Goal: Find specific page/section: Find specific page/section

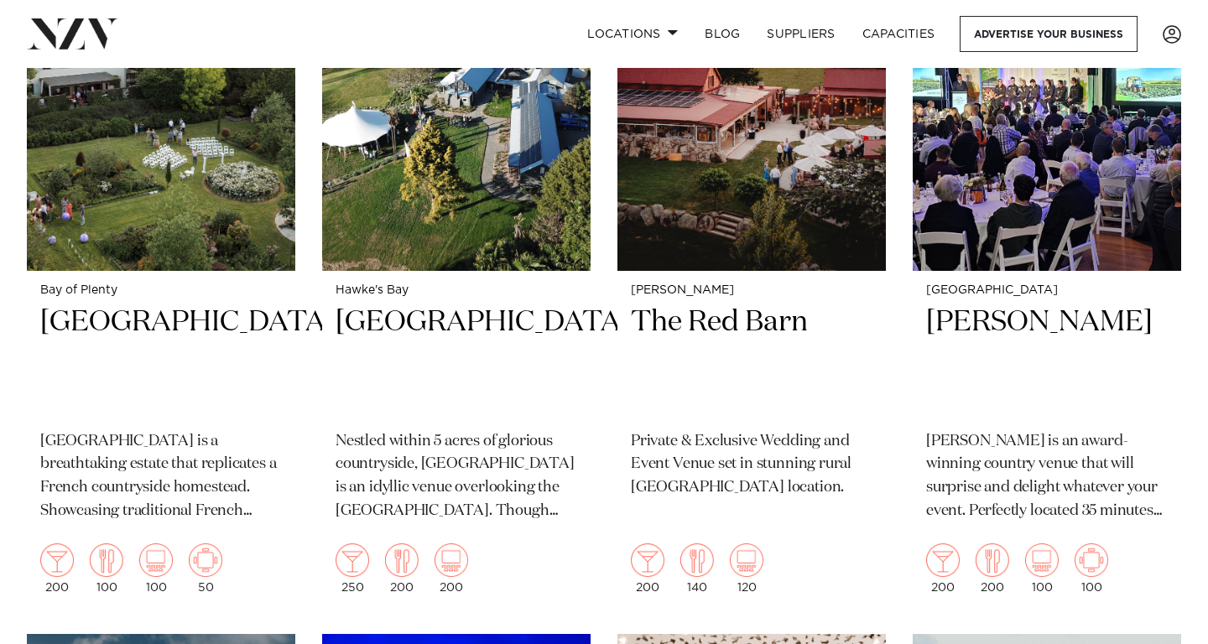
scroll to position [2691, 0]
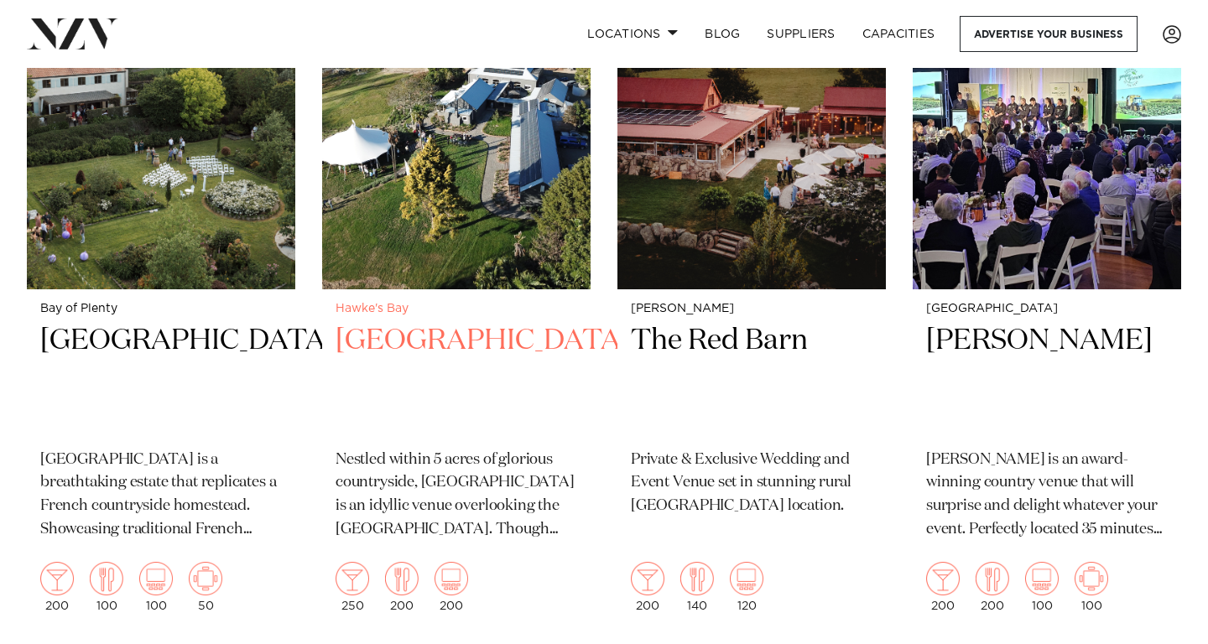
click at [421, 173] on img at bounding box center [456, 110] width 268 height 360
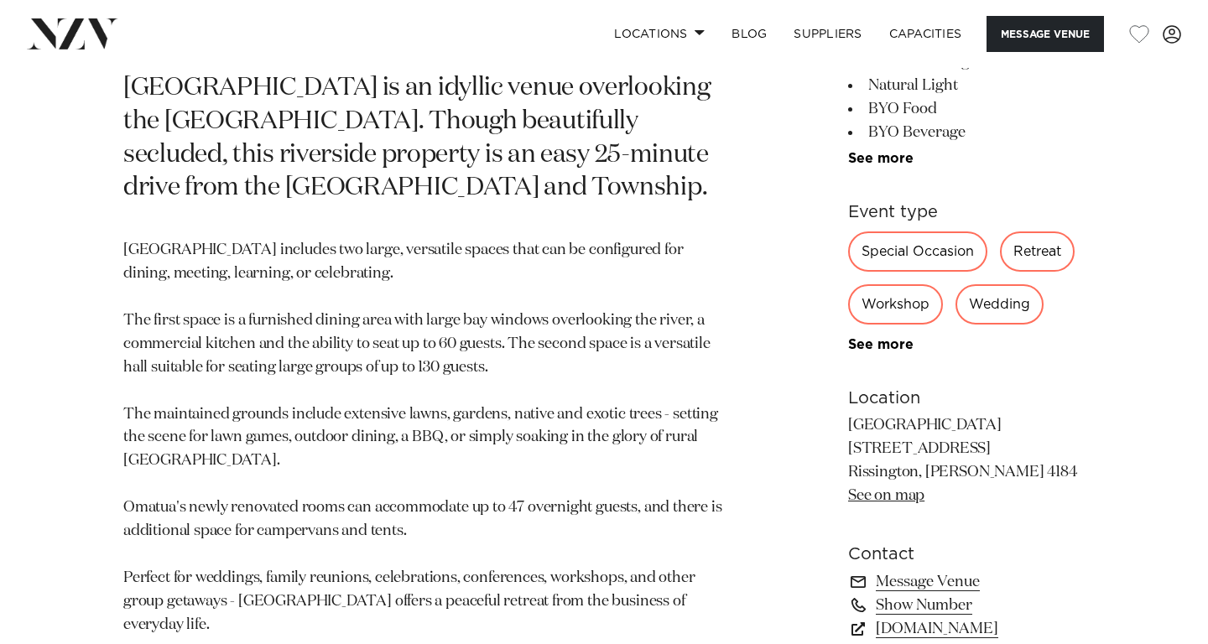
scroll to position [830, 0]
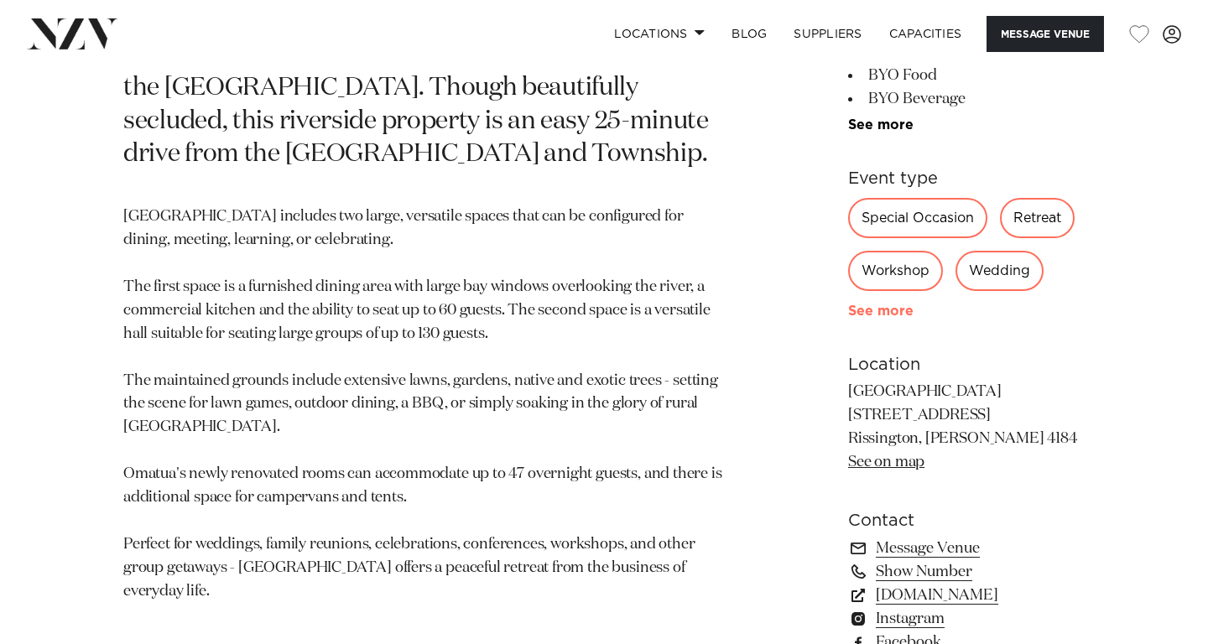
click at [866, 315] on link "See more" at bounding box center [913, 310] width 131 height 13
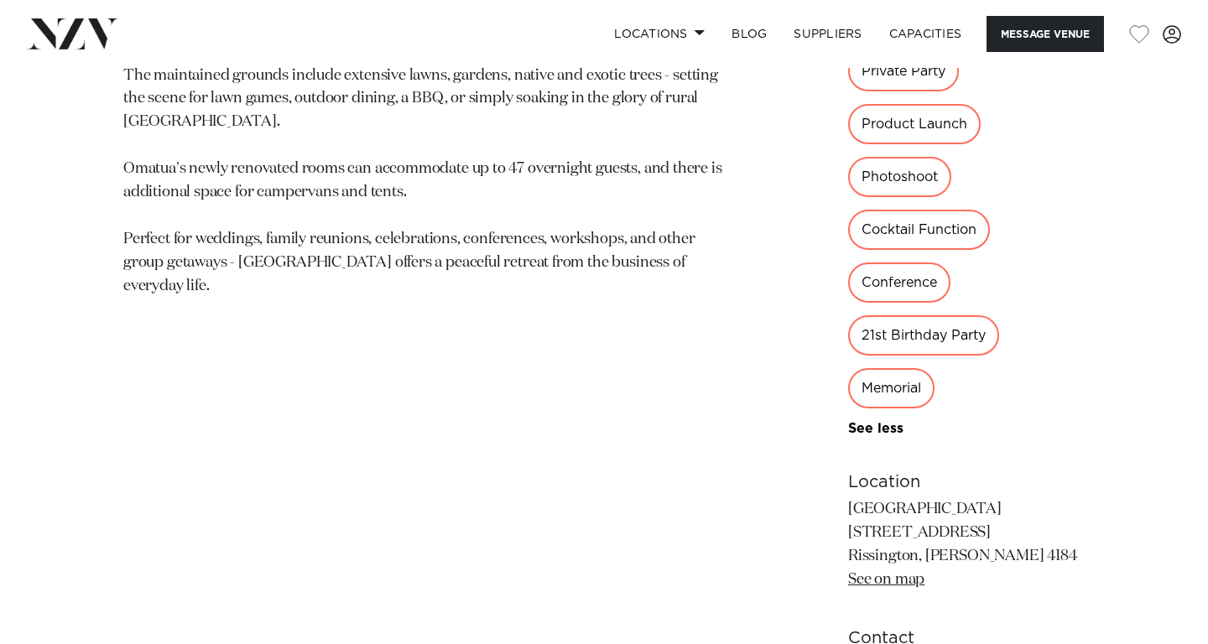
scroll to position [1137, 0]
